Goal: Find specific page/section: Find specific page/section

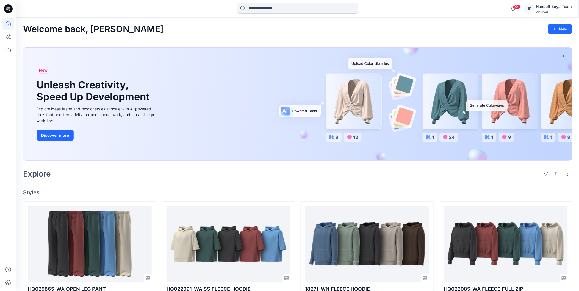
click at [280, 10] on input at bounding box center [297, 8] width 121 height 11
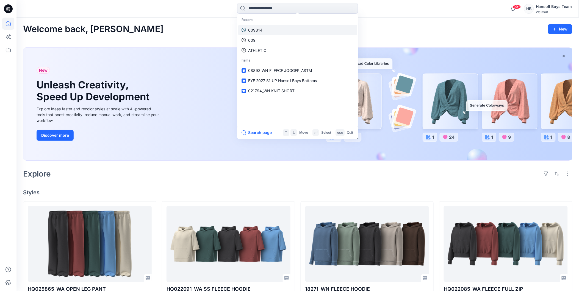
click at [254, 27] on p "009314" at bounding box center [255, 30] width 14 height 6
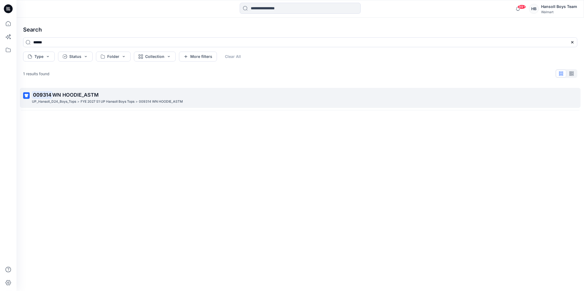
click at [52, 93] on span "WN HOODIE_ASTM" at bounding box center [75, 95] width 46 height 6
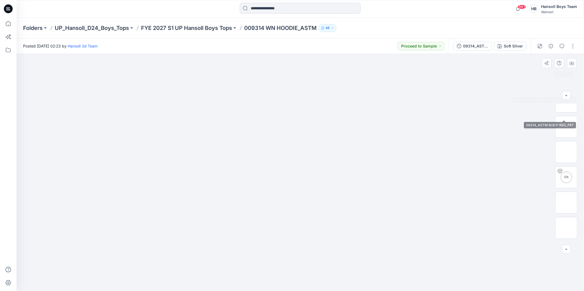
scroll to position [137, 0]
click at [566, 104] on img at bounding box center [566, 104] width 0 height 0
